Goal: Check status

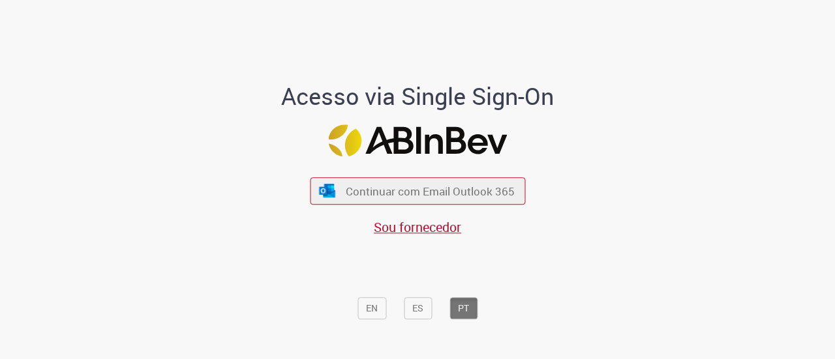
click at [376, 209] on div "Continuar com Email Outlook 365 Sou fornecedor" at bounding box center [417, 200] width 215 height 72
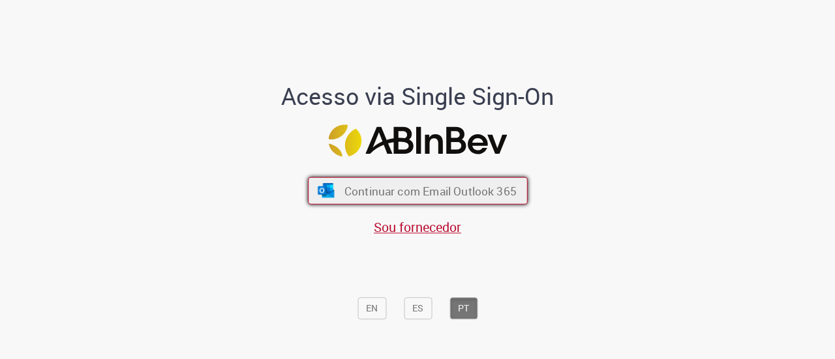
click at [364, 196] on span "Continuar com Email Outlook 365" at bounding box center [430, 190] width 172 height 15
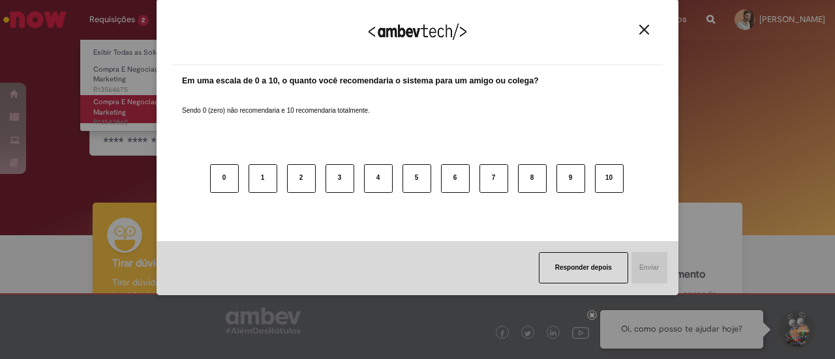
click at [153, 122] on div "Agradecemos seu feedback! Em uma escala de 0 a 10, o quanto você recomendaria o…" at bounding box center [417, 179] width 835 height 359
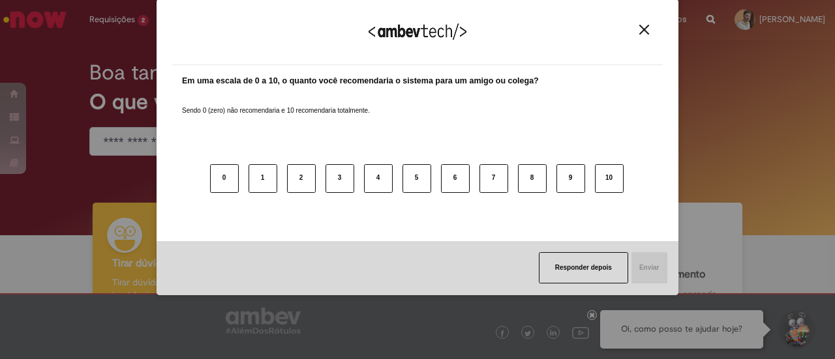
click at [641, 31] on img "Close" at bounding box center [644, 30] width 10 height 10
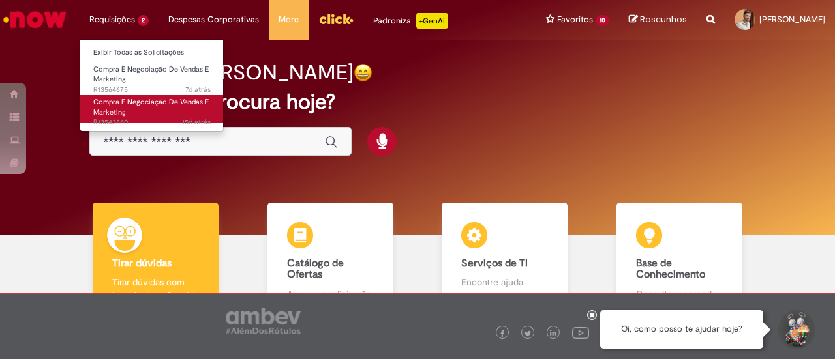
click at [127, 97] on span "Compra E Negociação De Vendas E Marketing" at bounding box center [150, 107] width 115 height 20
click at [142, 106] on span "Compra E Negociação De Vendas E Marketing" at bounding box center [150, 107] width 115 height 20
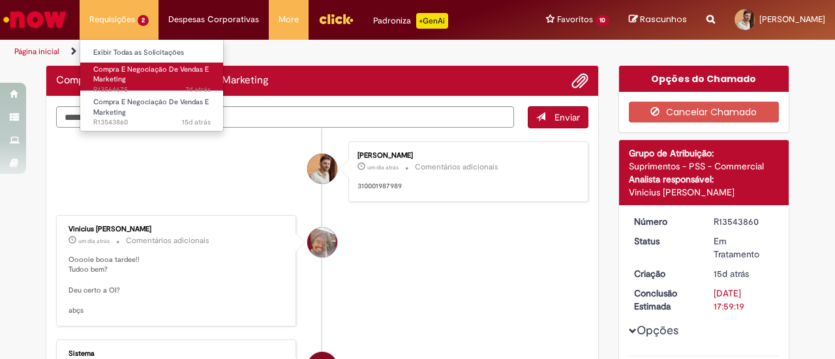
click at [132, 84] on link "Compra E Negociação De Vendas E Marketing 7d atrás 7 dias atrás R13564675" at bounding box center [152, 77] width 144 height 28
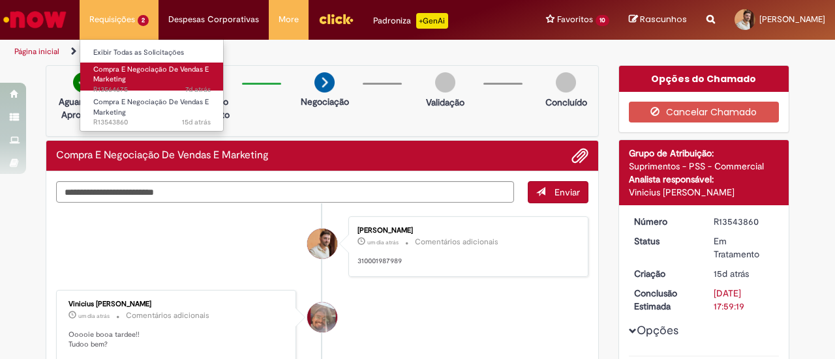
click at [132, 84] on link "Compra E Negociação De Vendas E Marketing 7d atrás 7 dias atrás R13564675" at bounding box center [152, 77] width 144 height 28
click at [127, 71] on span "Compra E Negociação De Vendas E Marketing" at bounding box center [150, 75] width 115 height 20
